Goal: Use online tool/utility: Utilize a website feature to perform a specific function

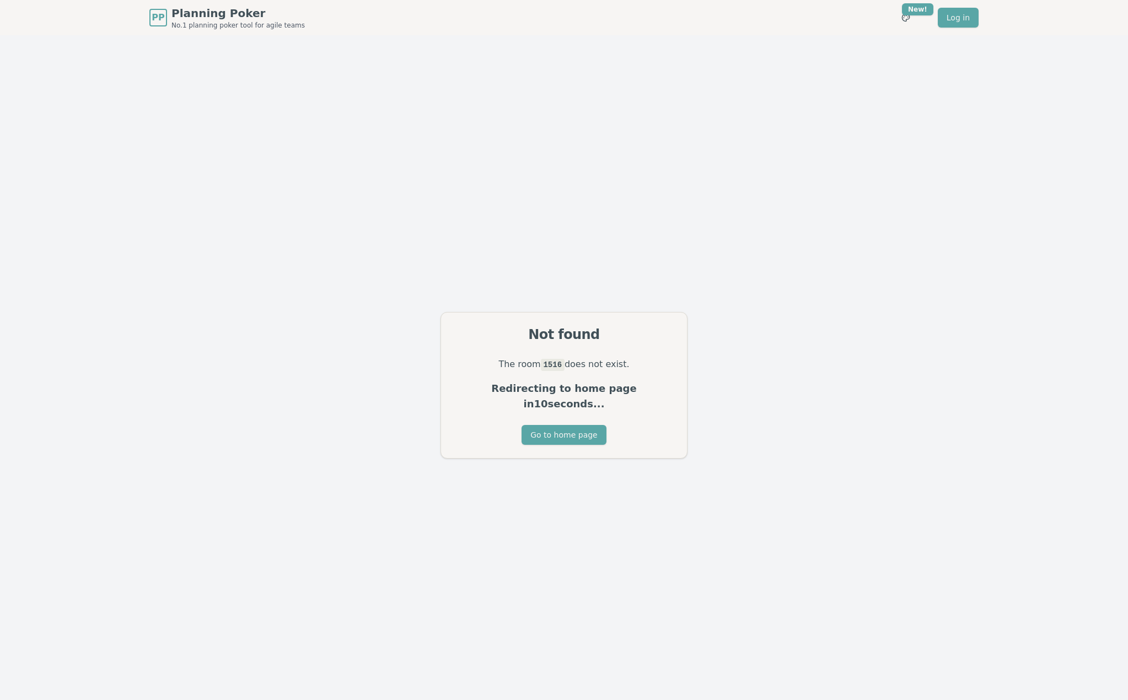
click at [412, 337] on div "Not found The room 1516 does not exist. Redirecting to home page in 10 seconds.…" at bounding box center [564, 385] width 1128 height 700
click at [581, 430] on button "Go to home page" at bounding box center [564, 435] width 84 height 20
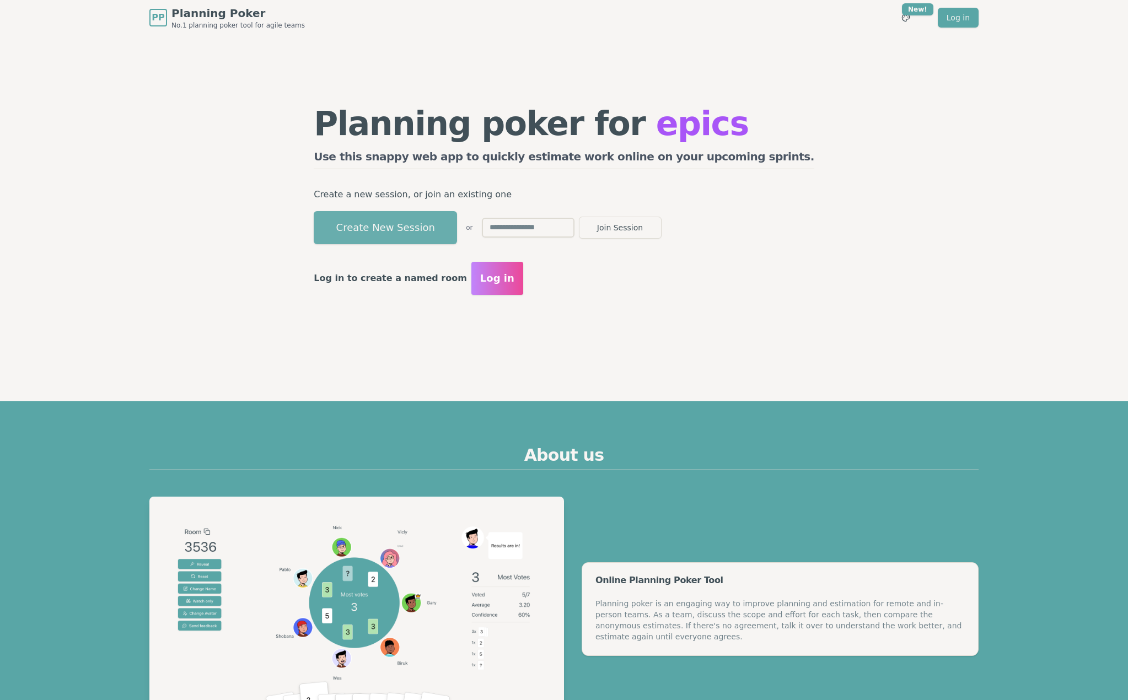
click at [435, 233] on button "Create New Session" at bounding box center [385, 227] width 143 height 33
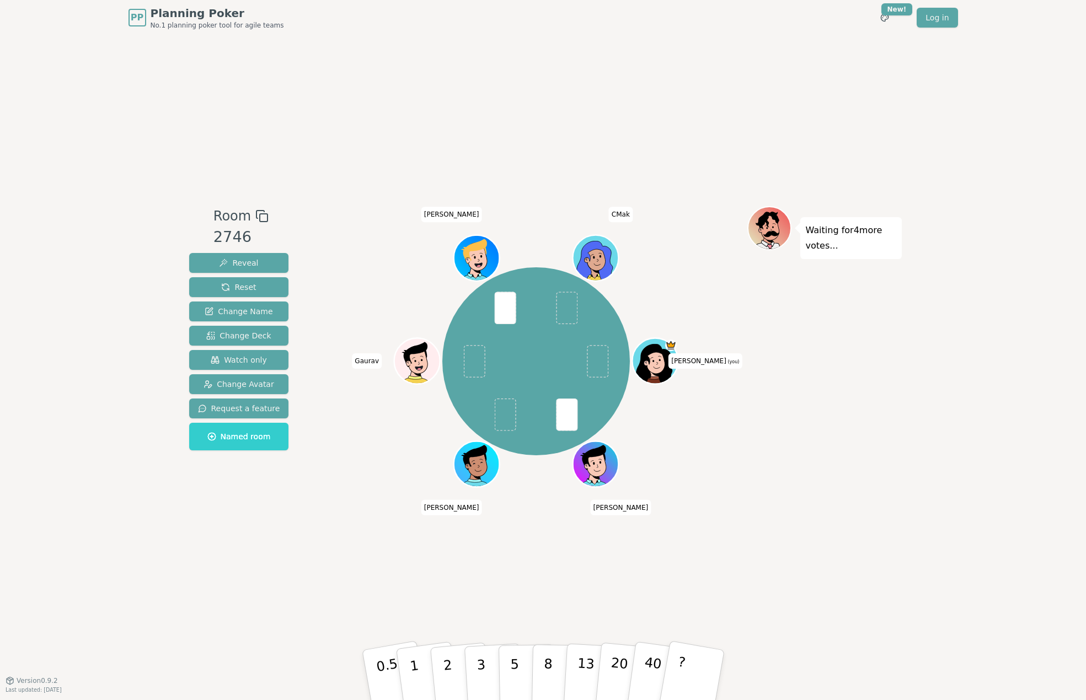
click at [77, 421] on div "PP Planning Poker No.1 planning poker tool for agile teams Toggle theme New! Lo…" at bounding box center [543, 350] width 1086 height 700
click at [253, 259] on button "Reveal" at bounding box center [239, 263] width 100 height 20
click at [309, 589] on div "Room 2746 Reveal Reset Change Name Change Deck Watch only Change Avatar Request…" at bounding box center [543, 357] width 717 height 645
click at [295, 560] on div "Room 2746 Reveal Reset Change Name Change Deck Watch only Change Avatar Request…" at bounding box center [543, 357] width 717 height 645
click at [288, 554] on div "Room 2746 Reveal Reset Change Name Change Deck Watch only Change Avatar Request…" at bounding box center [543, 357] width 717 height 645
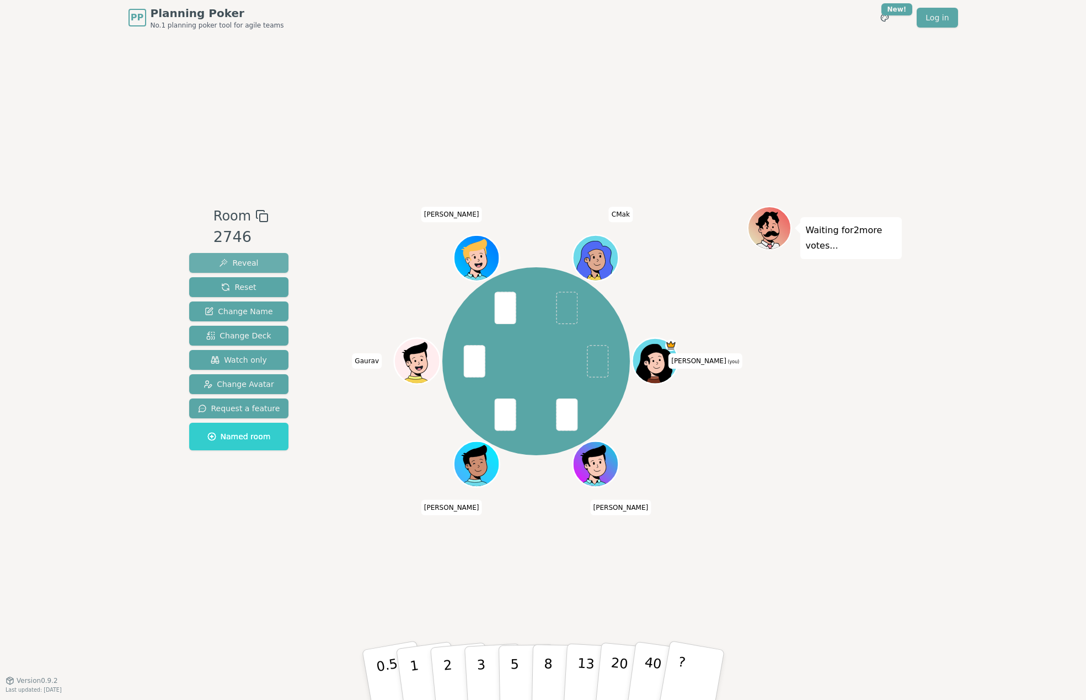
click at [235, 267] on span "Reveal" at bounding box center [238, 263] width 39 height 11
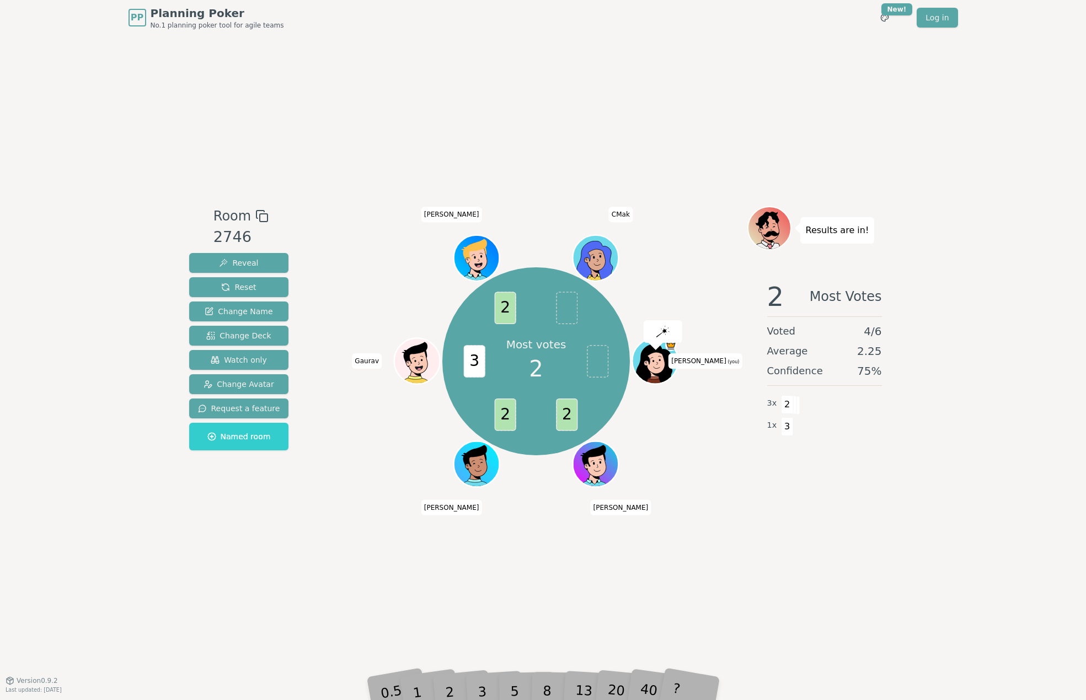
click at [210, 610] on div "Room 2746 Reveal Reset Change Name Change Deck Watch only Change Avatar Request…" at bounding box center [543, 357] width 717 height 645
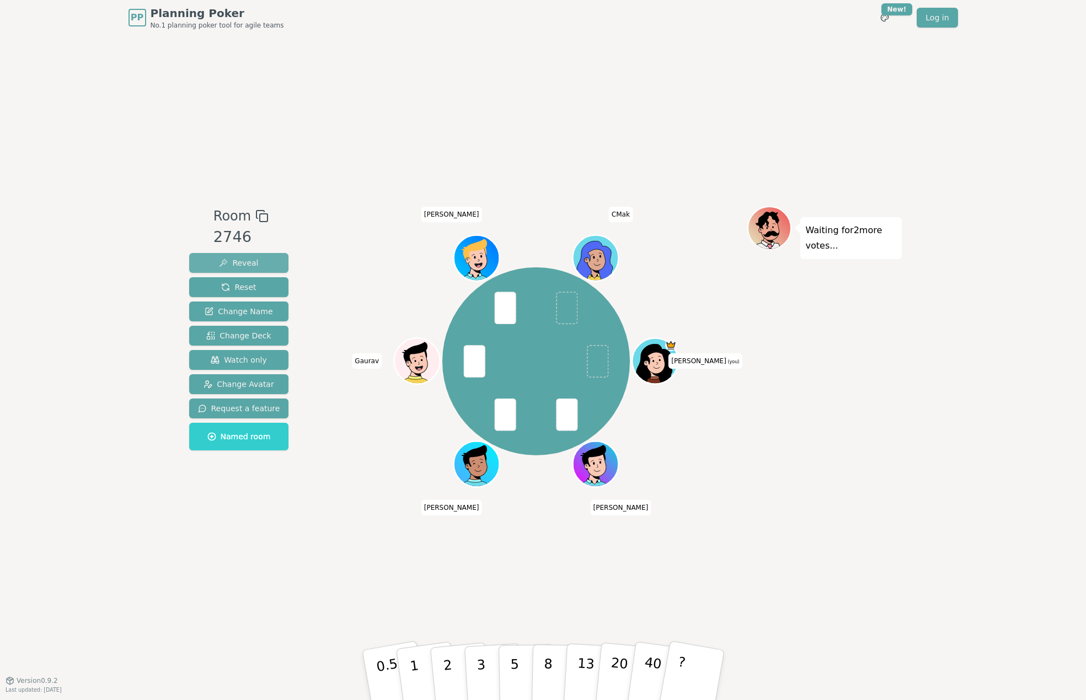
click at [235, 258] on span "Reveal" at bounding box center [238, 263] width 39 height 11
click at [297, 205] on div "Room 2746 Reveal Reset Change Name Change Deck Watch only Change Avatar Request…" at bounding box center [543, 357] width 717 height 645
click at [260, 257] on button "Reveal" at bounding box center [239, 263] width 100 height 20
click at [253, 261] on span "Reveal" at bounding box center [238, 263] width 39 height 11
click at [645, 67] on div "Room 2746 Reveal Reset Change Name Change Deck Watch only Change Avatar Request…" at bounding box center [543, 357] width 717 height 645
